Goal: Find specific page/section: Find specific page/section

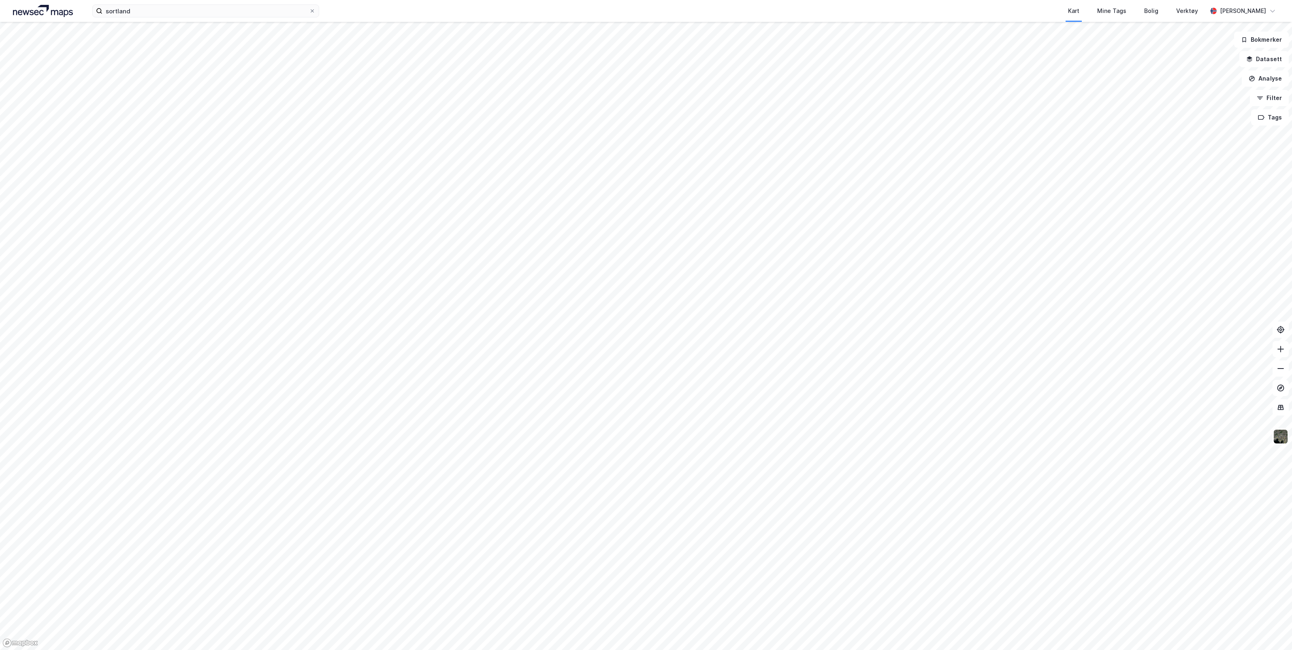
click at [250, 3] on div "sortland Kart Mine Tags Bolig Verktøy [PERSON_NAME]" at bounding box center [646, 11] width 1292 height 22
click at [313, 11] on icon at bounding box center [312, 10] width 3 height 3
click at [309, 11] on input "sortland" at bounding box center [205, 11] width 207 height 12
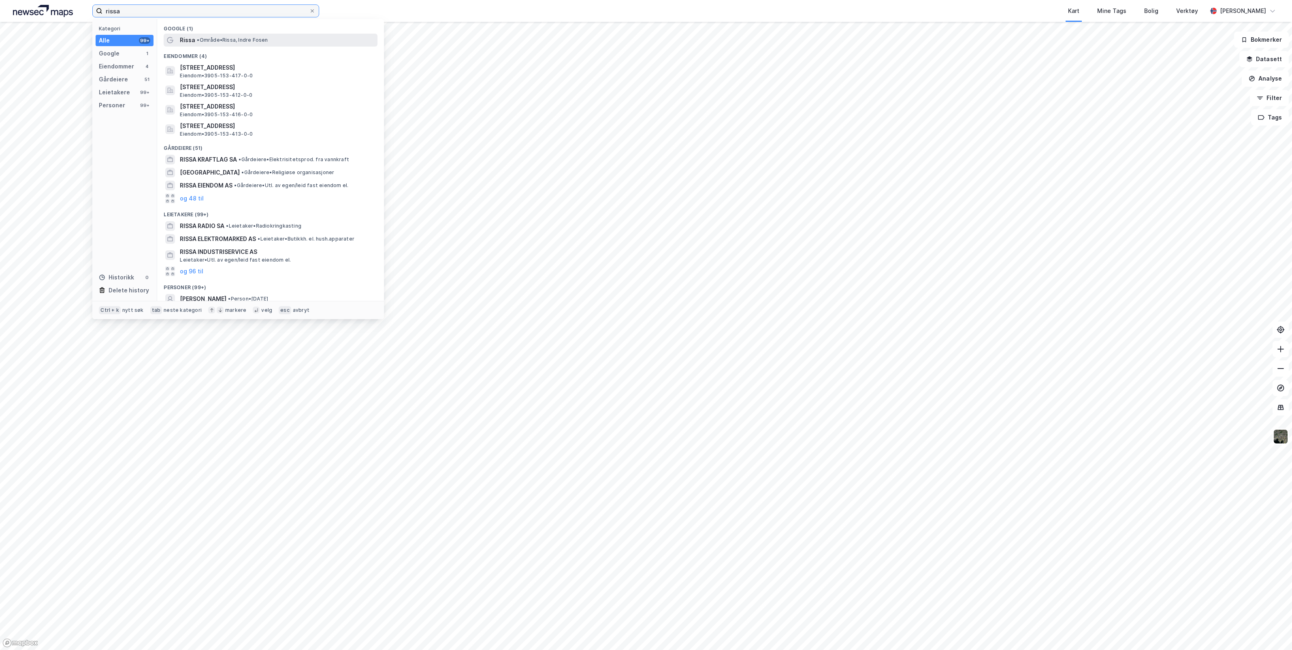
type input "rissa"
click at [218, 40] on span "• Område • Rissa, Indre Fosen" at bounding box center [232, 40] width 71 height 6
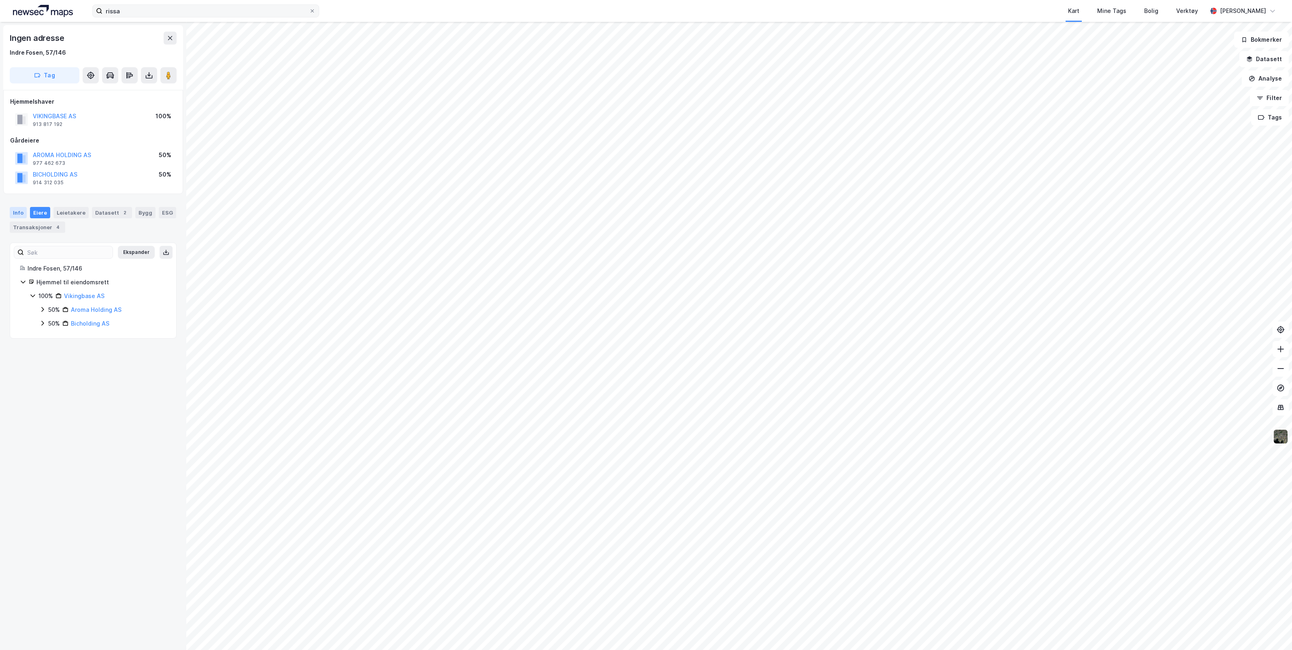
click at [20, 213] on div "Info" at bounding box center [18, 212] width 17 height 11
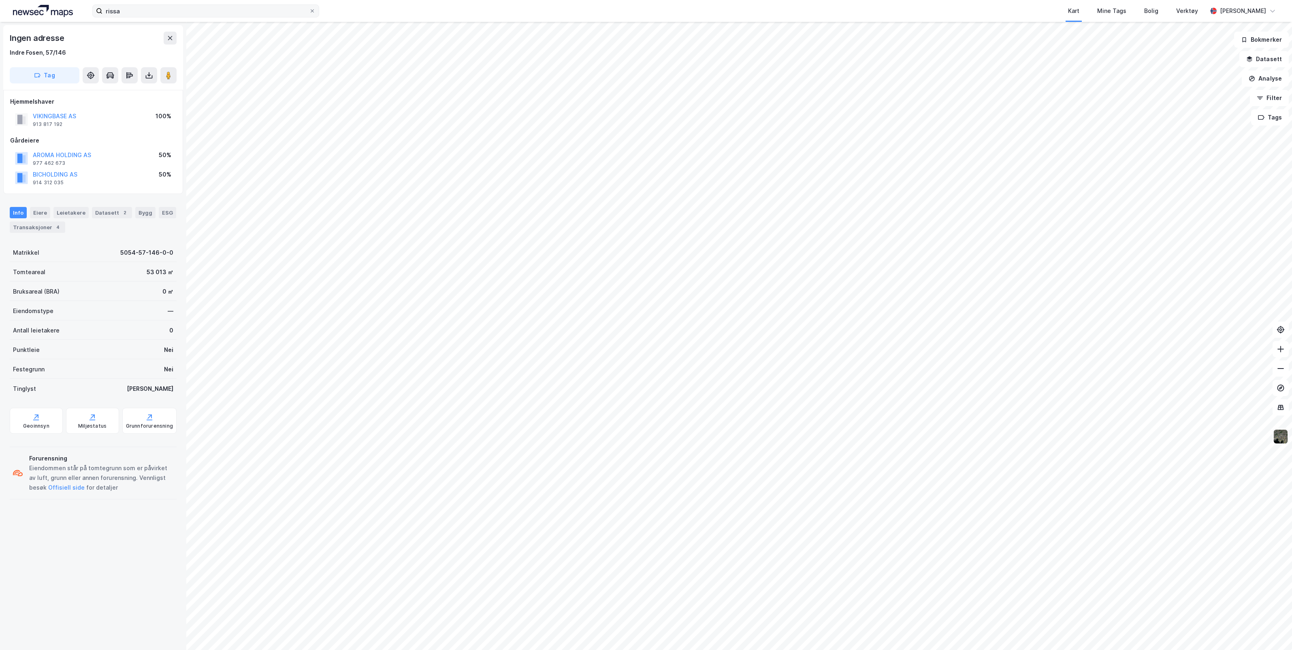
click at [1278, 437] on img at bounding box center [1280, 436] width 15 height 15
click at [1201, 257] on div "Flyfoto" at bounding box center [1202, 259] width 20 height 10
